Goal: Transaction & Acquisition: Purchase product/service

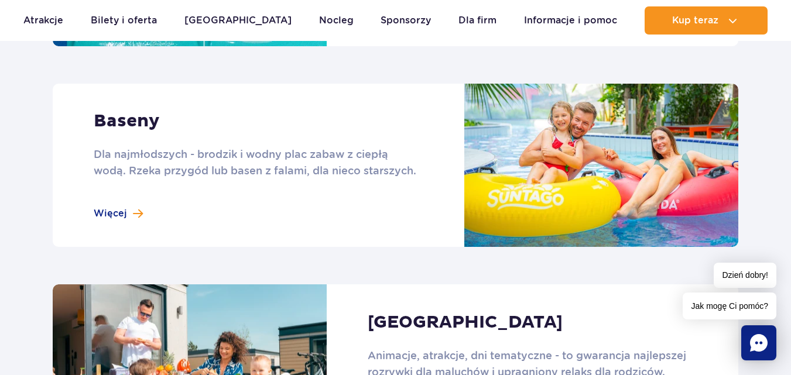
scroll to position [995, 0]
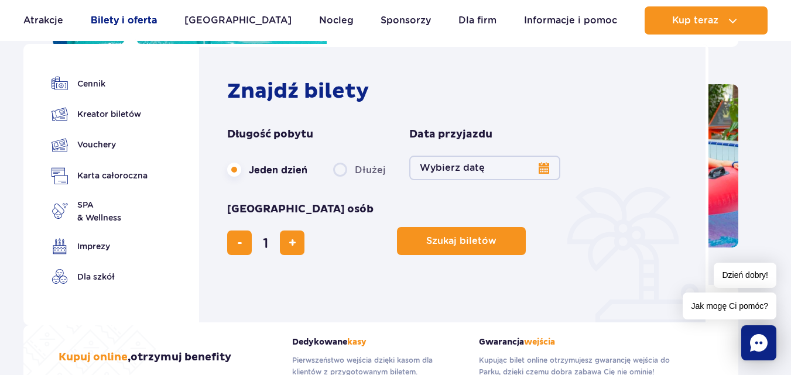
click at [126, 20] on link "Bilety i oferta" at bounding box center [124, 20] width 66 height 28
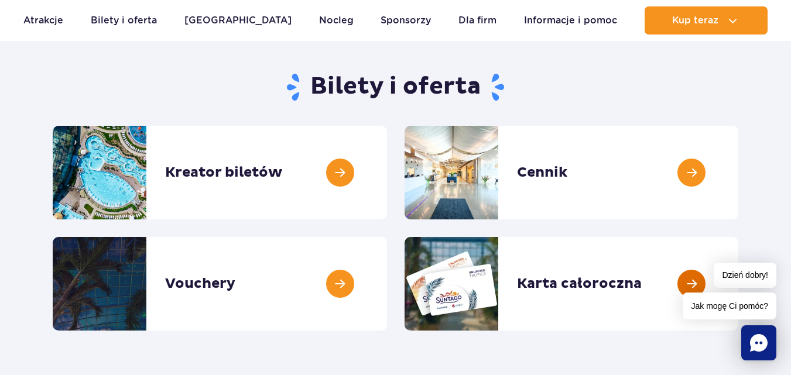
scroll to position [117, 0]
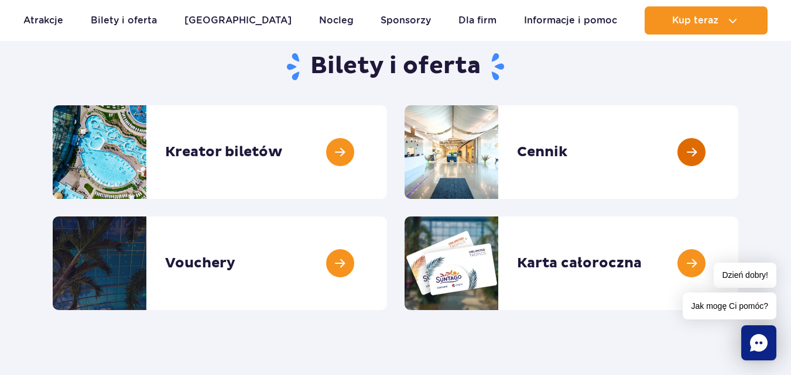
click at [738, 161] on link at bounding box center [738, 152] width 0 height 94
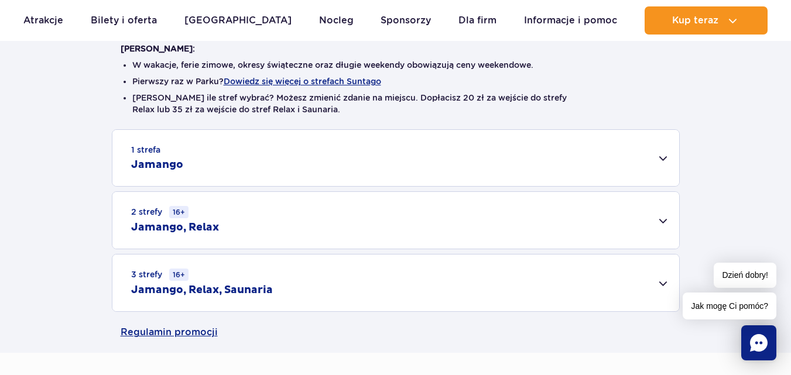
scroll to position [293, 0]
